Goal: Transaction & Acquisition: Purchase product/service

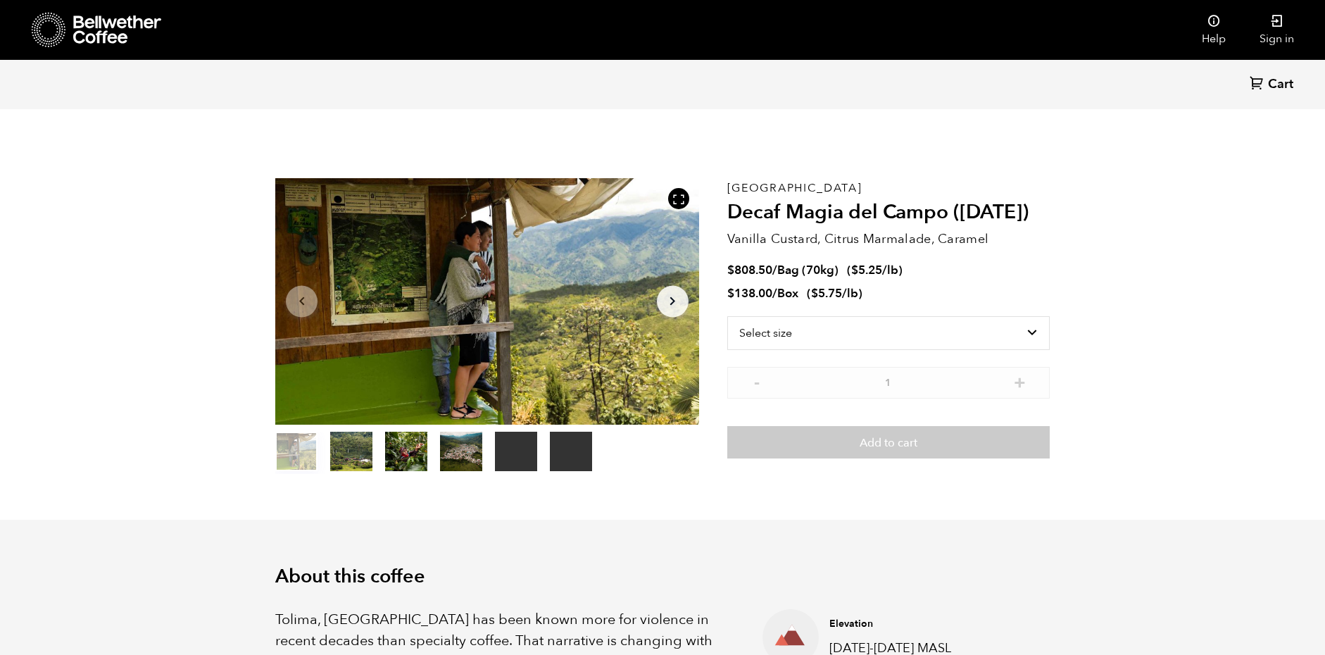
scroll to position [612, 750]
click at [781, 321] on select "Select size Bag (70kg) (154 lbs) Box (24 lbs)" at bounding box center [888, 333] width 322 height 34
click at [399, 448] on button "item 2" at bounding box center [406, 453] width 42 height 39
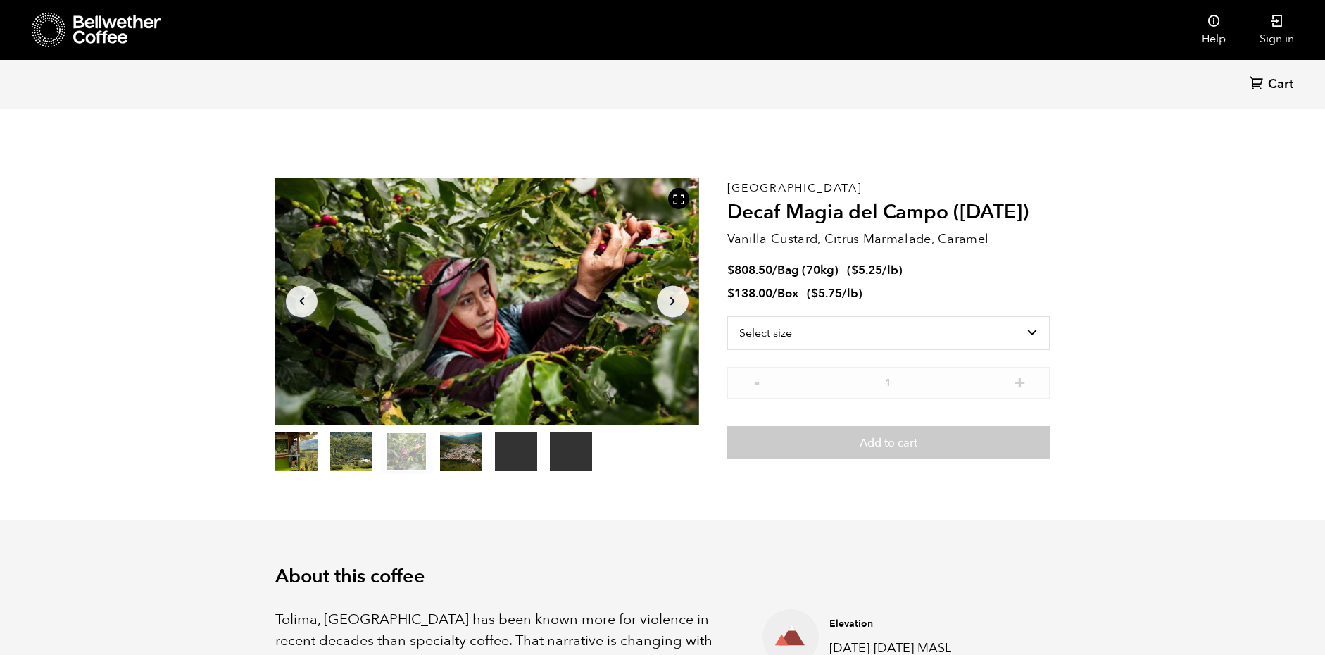
click at [434, 447] on ol "item 0 item 1 item 2 item 3 item 4 item 5" at bounding box center [433, 453] width 317 height 39
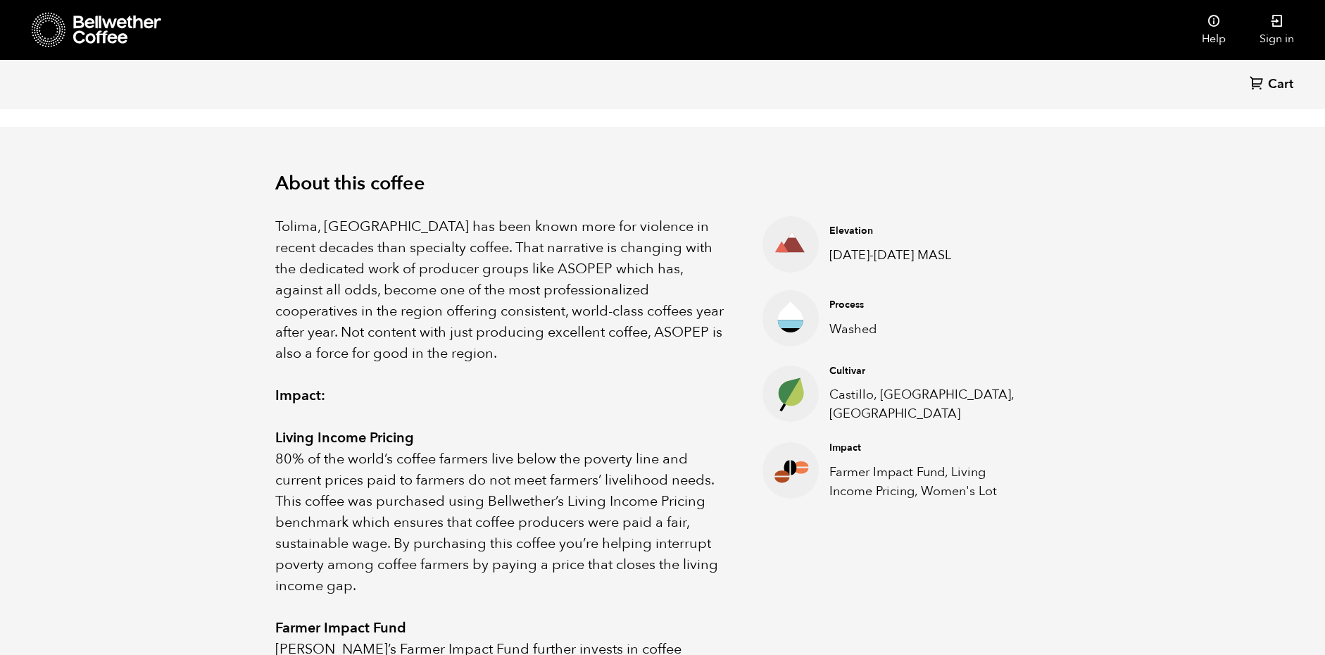
scroll to position [401, 0]
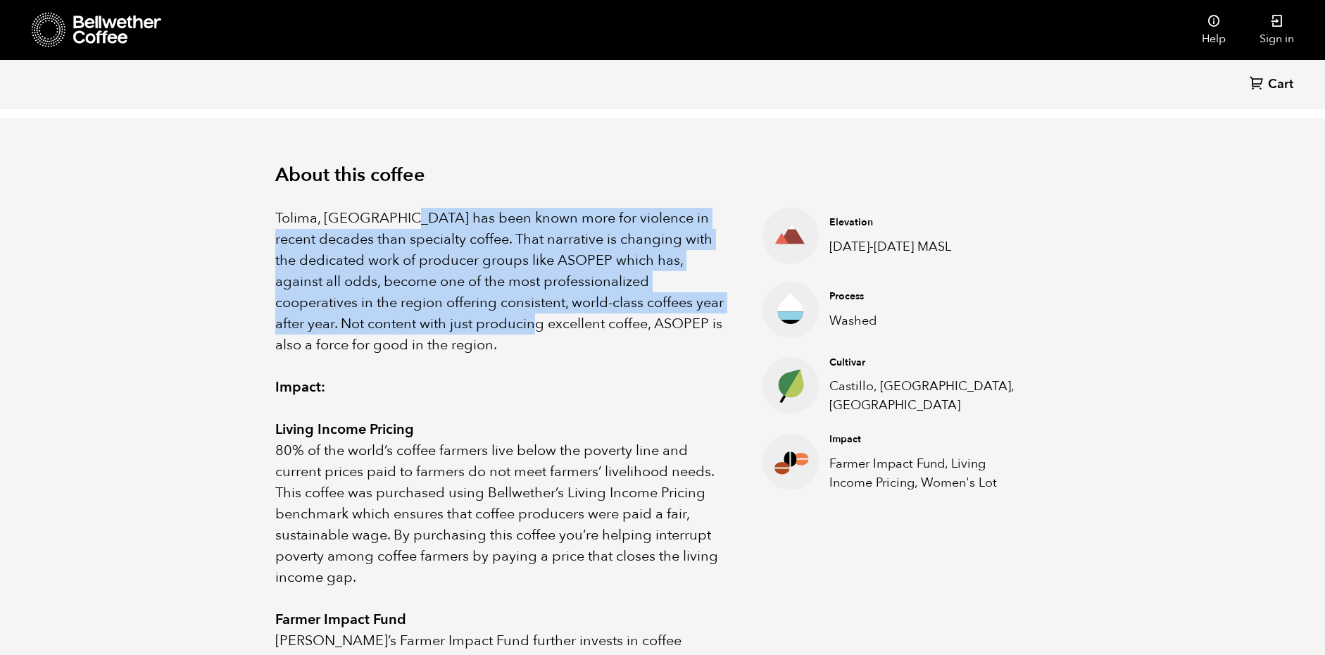
drag, startPoint x: 408, startPoint y: 217, endPoint x: 498, endPoint y: 329, distance: 143.1
click at [497, 328] on p "Tolima, [GEOGRAPHIC_DATA] has been known more for violence in recent decades th…" at bounding box center [501, 282] width 452 height 148
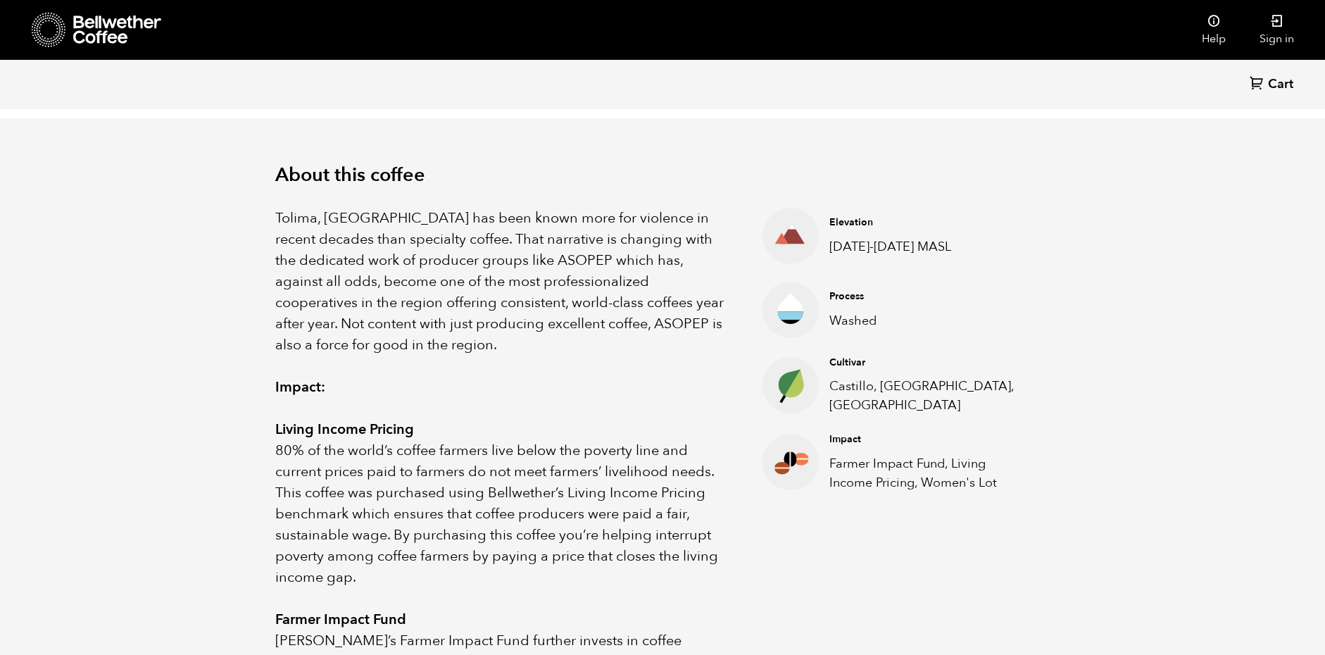
click at [498, 329] on p "Tolima, [GEOGRAPHIC_DATA] has been known more for violence in recent decades th…" at bounding box center [501, 282] width 452 height 148
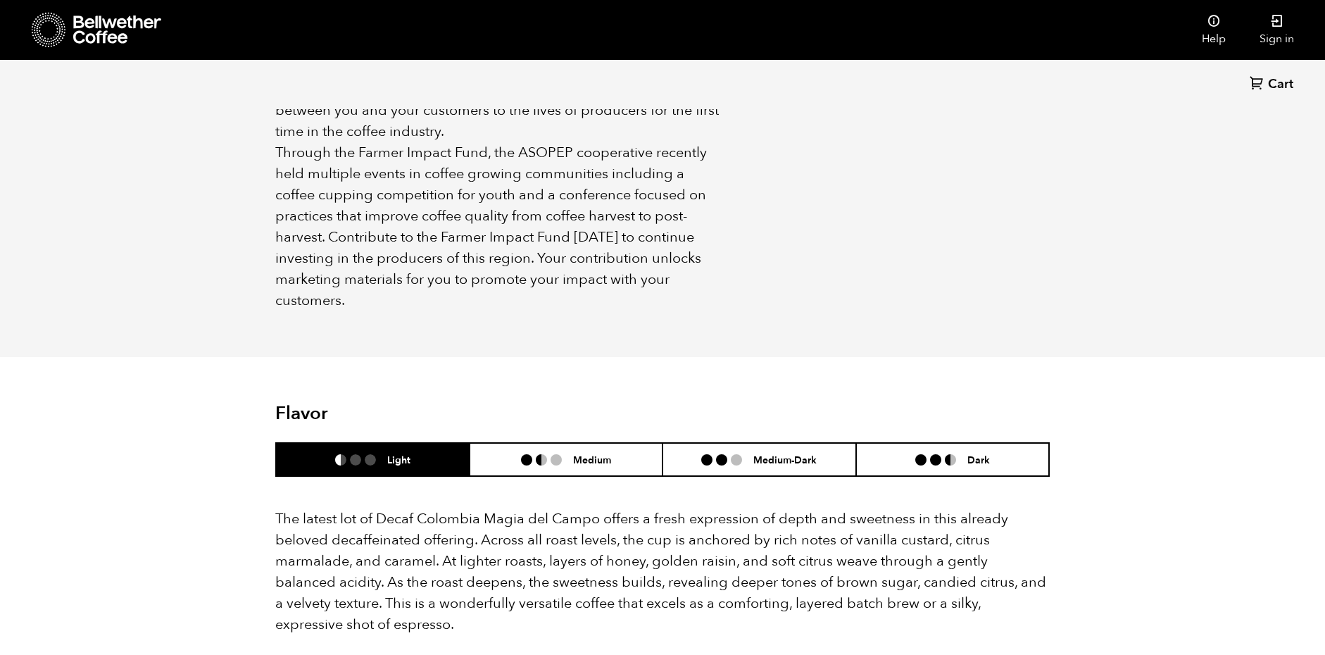
scroll to position [1078, 0]
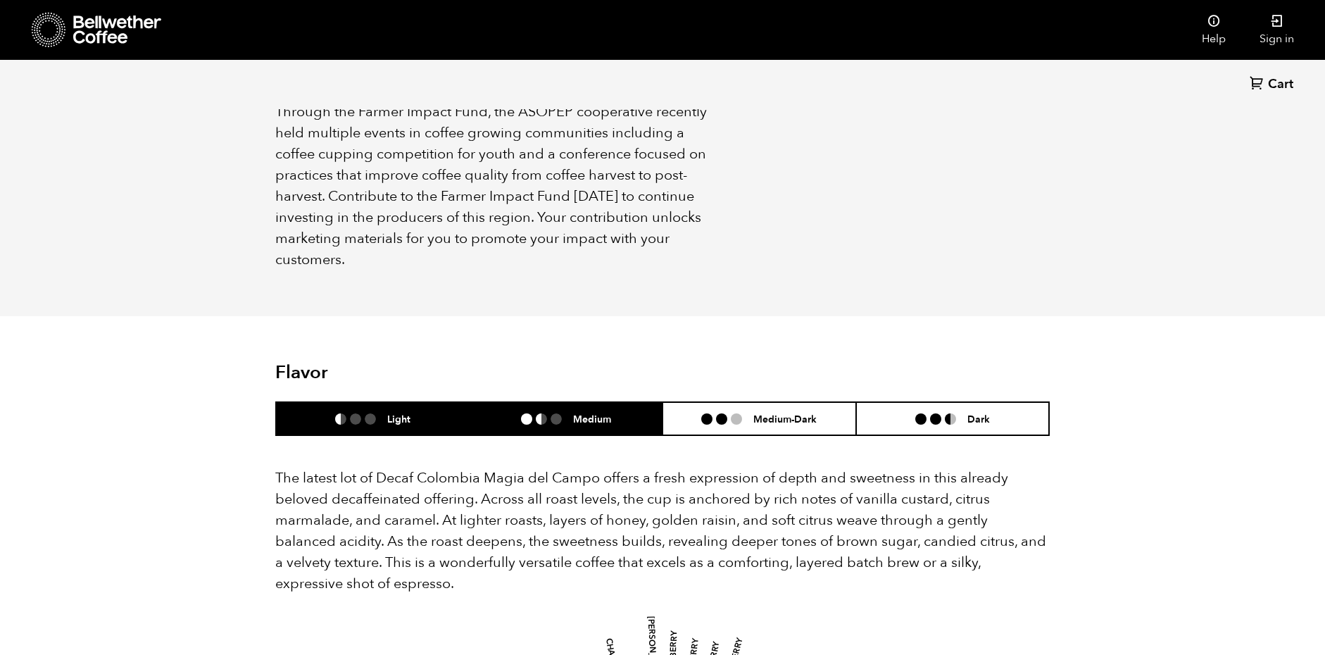
click at [625, 402] on li "Medium" at bounding box center [566, 418] width 194 height 33
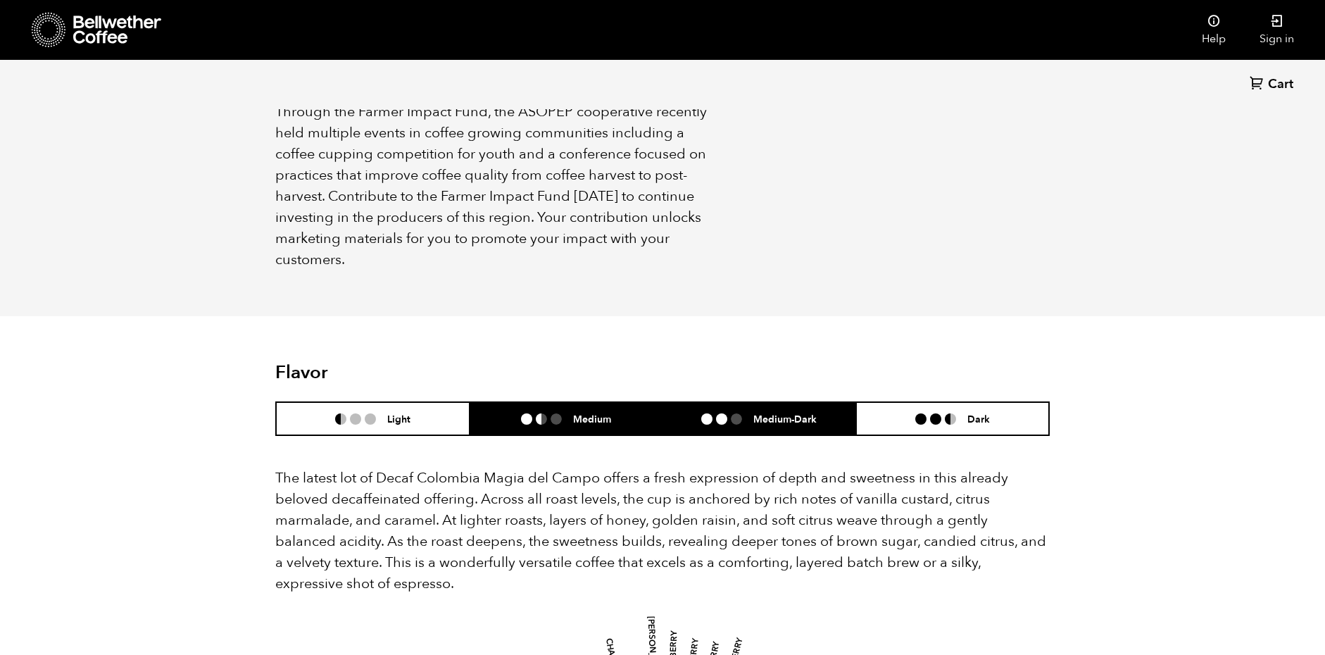
click at [771, 412] on h6 "Medium-Dark" at bounding box center [784, 418] width 63 height 12
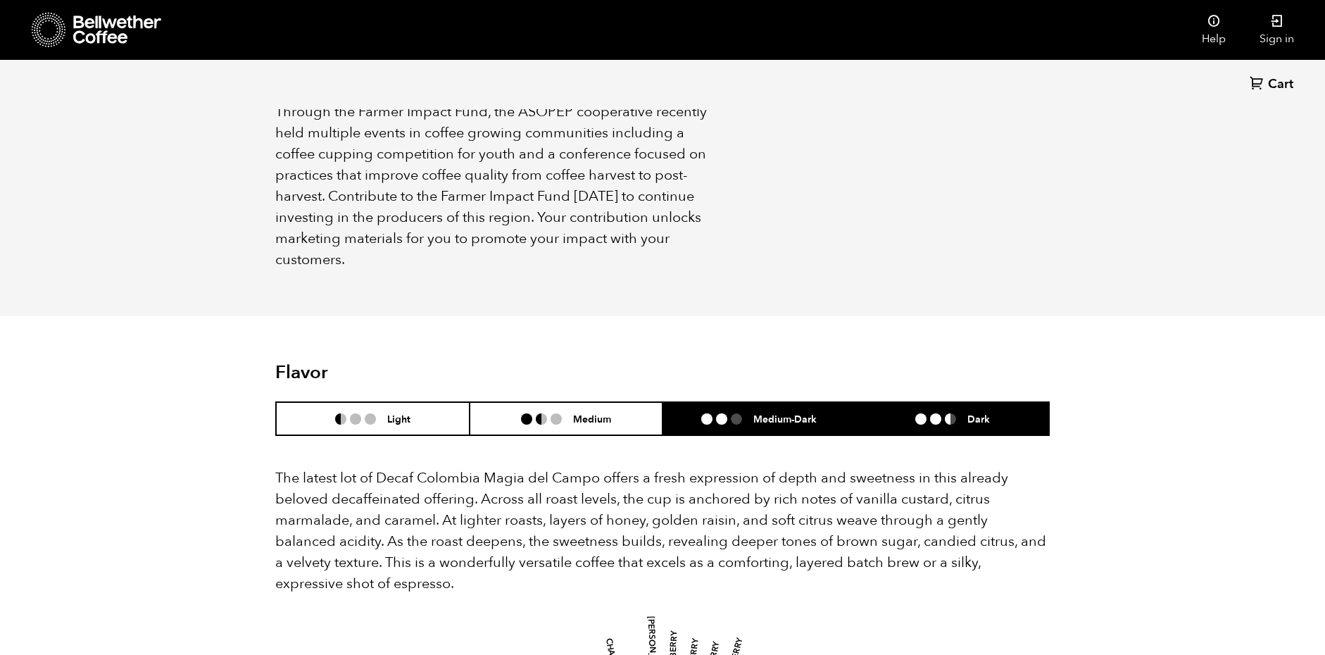
click at [910, 402] on li "Dark" at bounding box center [953, 418] width 194 height 33
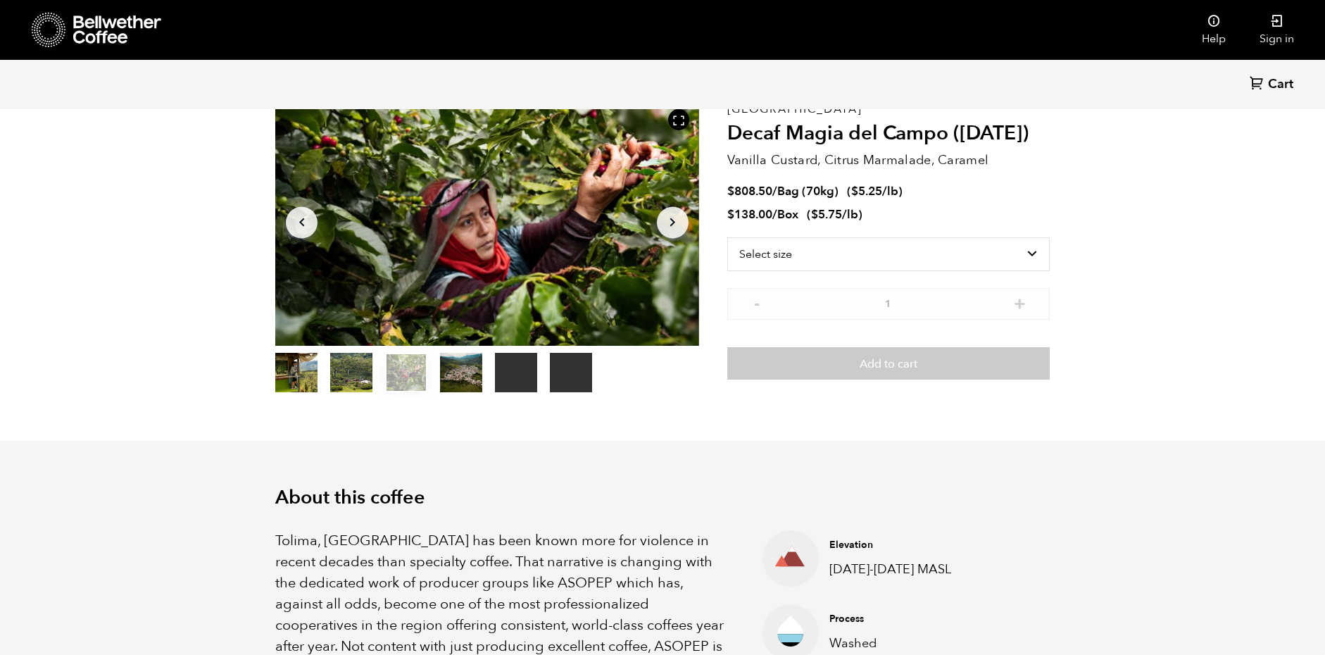
scroll to position [0, 0]
